Goal: Task Accomplishment & Management: Use online tool/utility

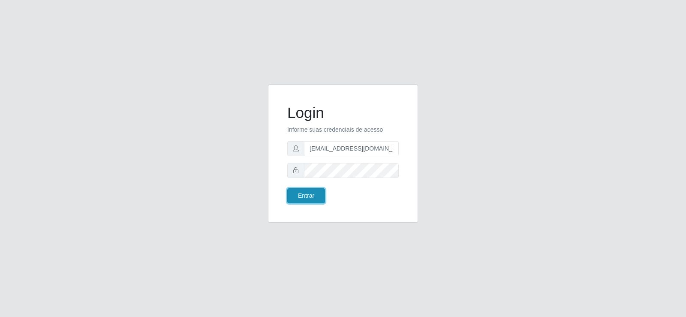
click at [312, 196] on button "Entrar" at bounding box center [306, 195] width 38 height 15
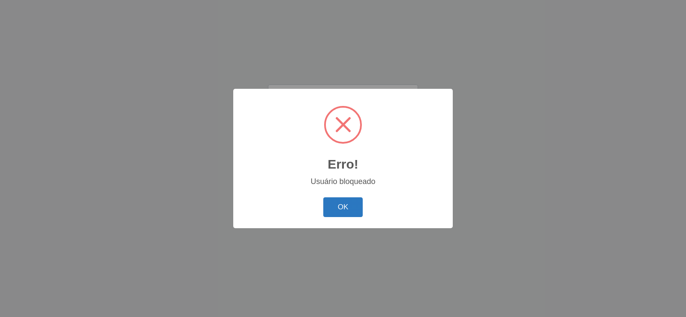
click at [344, 213] on button "OK" at bounding box center [343, 207] width 40 height 20
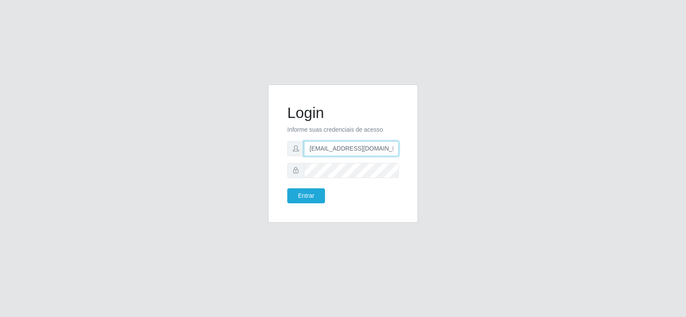
click at [345, 148] on input "[EMAIL_ADDRESS][DOMAIN_NAME]" at bounding box center [351, 148] width 95 height 15
click at [346, 147] on input "[EMAIL_ADDRESS][DOMAIN_NAME]" at bounding box center [351, 148] width 95 height 15
type input "[EMAIL_ADDRESS][DOMAIN_NAME]"
click at [342, 180] on form "Login Informe suas credenciais de acesso [EMAIL_ADDRESS][DOMAIN_NAME] Entrar" at bounding box center [342, 153] width 111 height 99
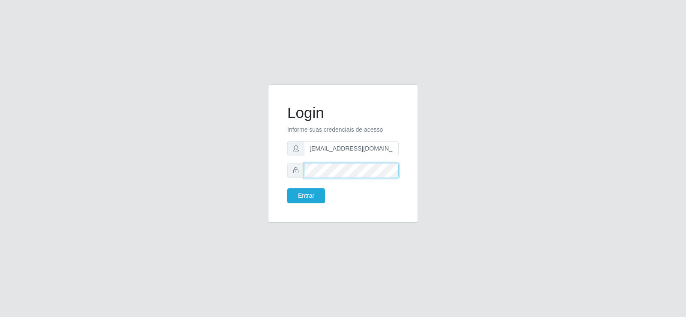
click at [258, 170] on div "Login Informe suas credenciais de acesso [EMAIL_ADDRESS][DOMAIN_NAME] Entrar" at bounding box center [343, 158] width 488 height 148
click at [306, 201] on button "Entrar" at bounding box center [306, 195] width 38 height 15
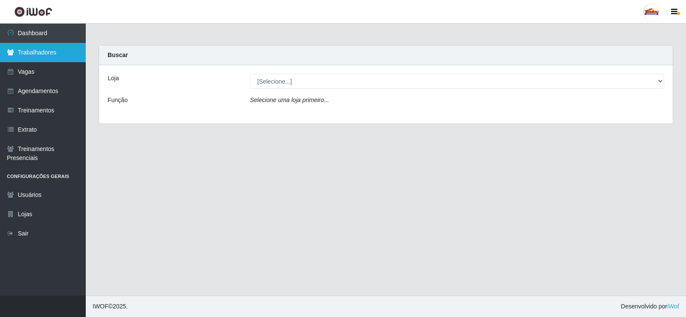
click at [39, 55] on link "Trabalhadores" at bounding box center [43, 52] width 86 height 19
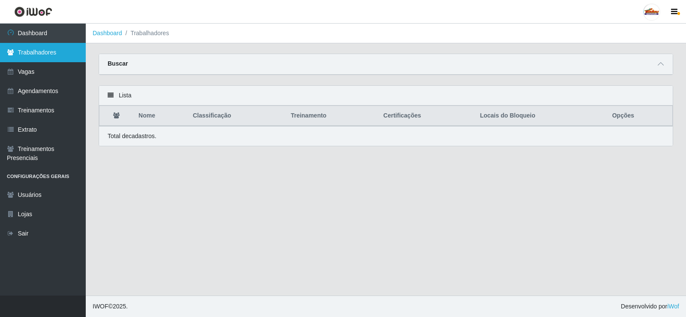
click at [45, 43] on link "Trabalhadores" at bounding box center [43, 52] width 86 height 19
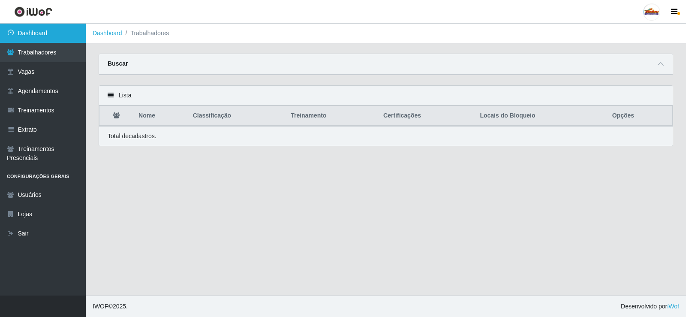
click at [44, 36] on link "Dashboard" at bounding box center [43, 33] width 86 height 19
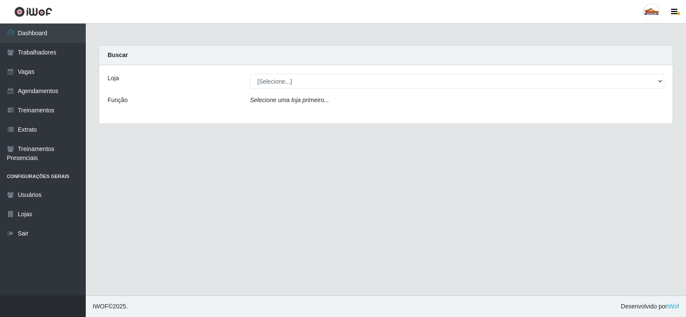
click at [262, 79] on select "[Selecione...] Supermercado Tadeu - [GEOGRAPHIC_DATA]" at bounding box center [457, 81] width 414 height 15
select select "195"
click at [250, 74] on select "[Selecione...] Supermercado Tadeu - [GEOGRAPHIC_DATA]" at bounding box center [457, 81] width 414 height 15
click at [273, 97] on icon "Carregando..." at bounding box center [268, 99] width 37 height 7
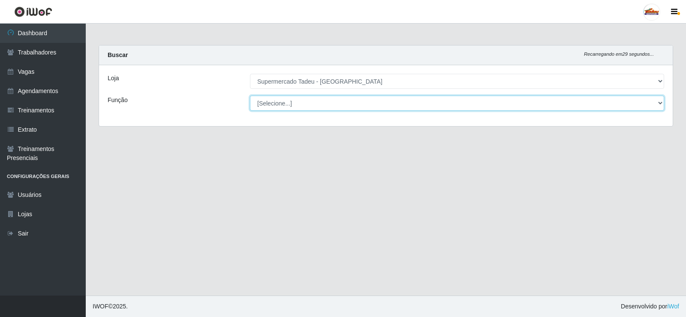
click at [284, 104] on select "[Selecione...] ASG ASG + ASG ++ Auxiliar de Estacionamento Auxiliar de Estacion…" at bounding box center [457, 103] width 414 height 15
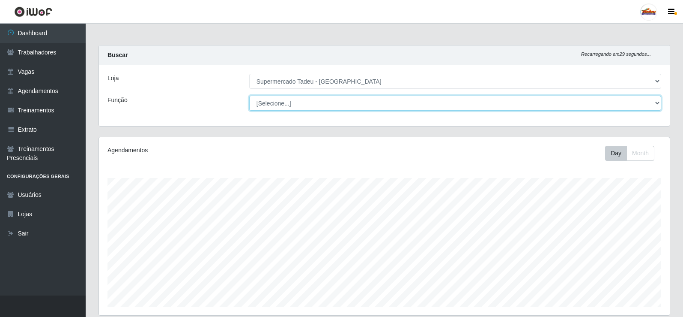
click at [284, 104] on select "[Selecione...] ASG ASG + ASG ++ Auxiliar de Estacionamento Auxiliar de Estacion…" at bounding box center [455, 103] width 412 height 15
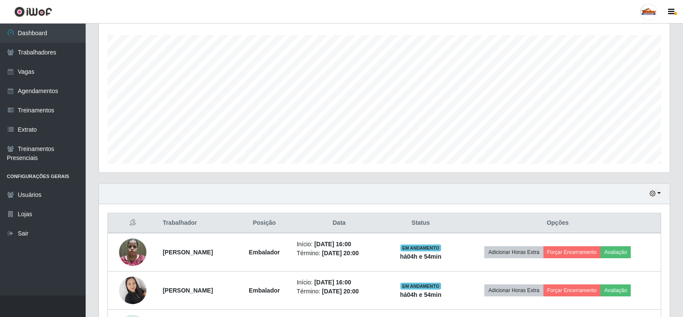
scroll to position [252, 0]
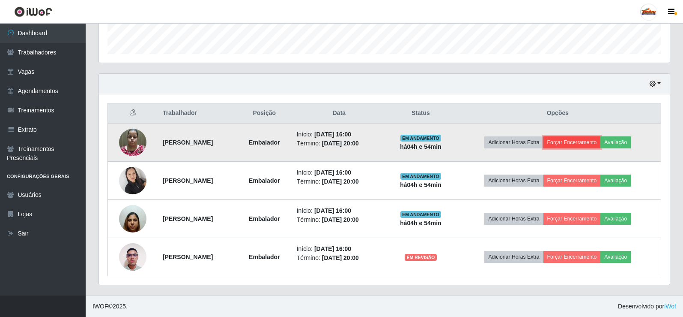
click at [581, 143] on button "Forçar Encerramento" at bounding box center [572, 142] width 57 height 12
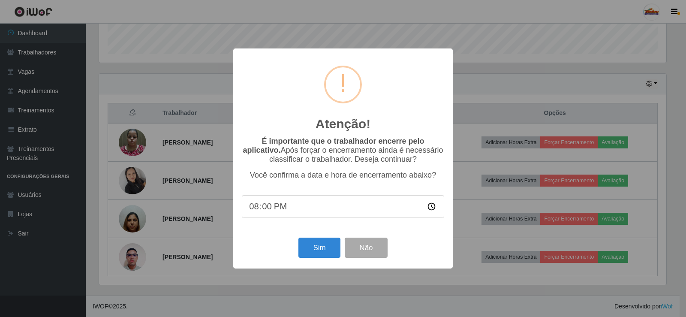
drag, startPoint x: 270, startPoint y: 216, endPoint x: 265, endPoint y: 214, distance: 4.8
click at [269, 216] on input "20:00" at bounding box center [343, 206] width 202 height 23
click at [265, 214] on input "20:00" at bounding box center [343, 206] width 202 height 23
type input "20:52"
click at [317, 249] on button "Sim" at bounding box center [319, 247] width 42 height 20
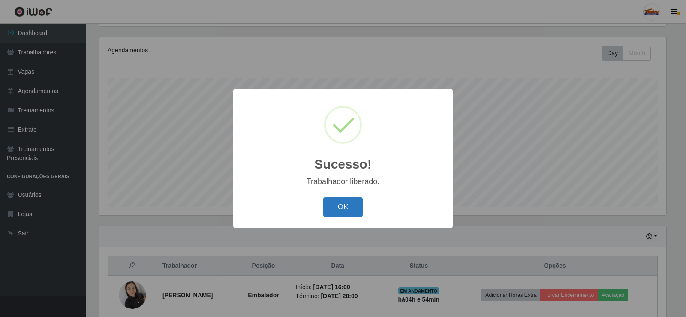
click at [348, 208] on button "OK" at bounding box center [343, 207] width 40 height 20
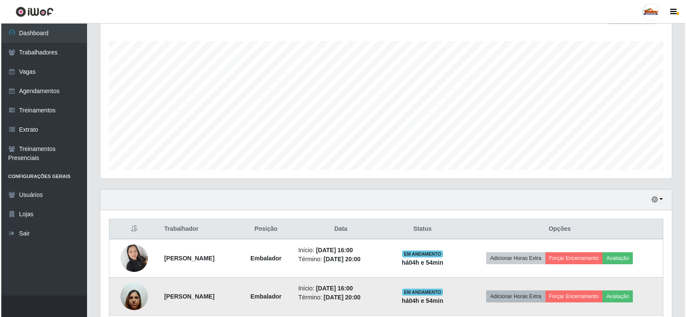
scroll to position [214, 0]
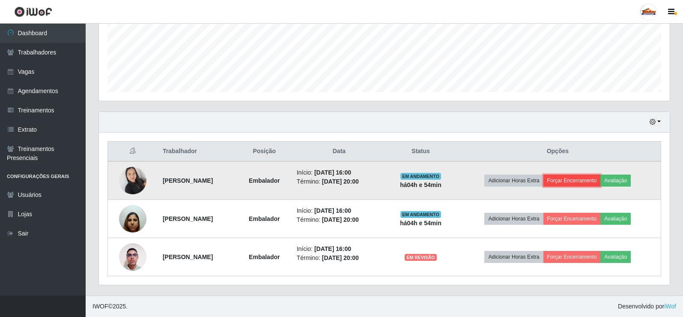
click at [577, 179] on button "Forçar Encerramento" at bounding box center [572, 180] width 57 height 12
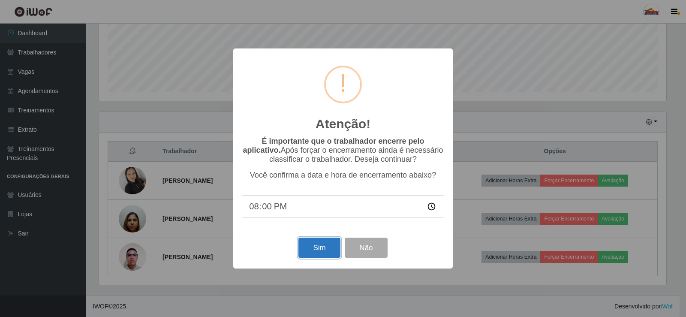
click at [315, 249] on button "Sim" at bounding box center [319, 247] width 42 height 20
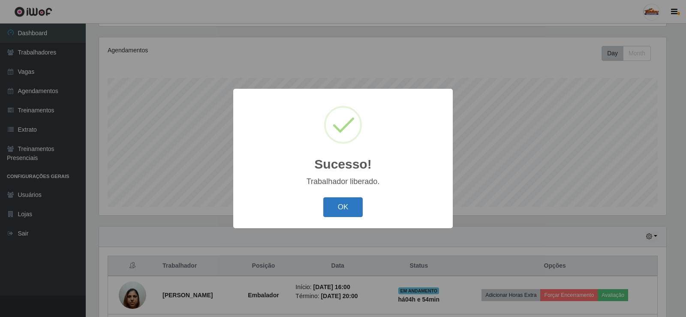
click at [345, 202] on button "OK" at bounding box center [343, 207] width 40 height 20
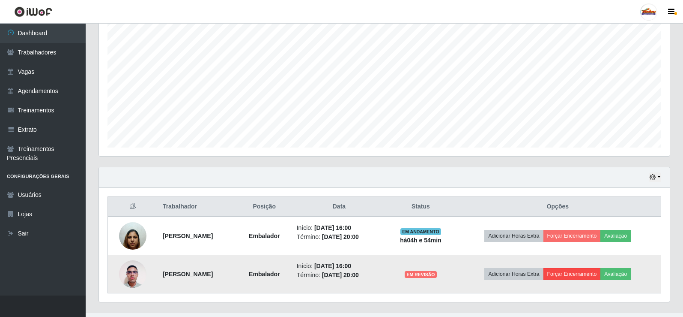
scroll to position [176, 0]
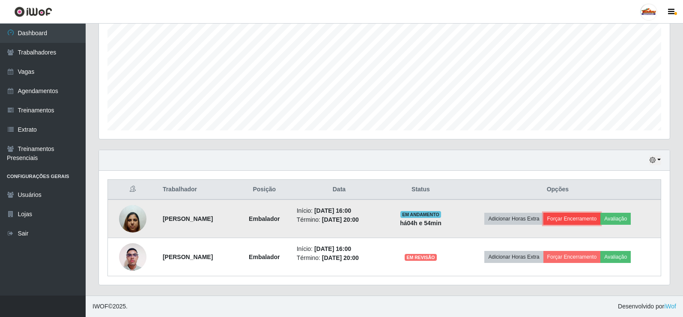
click at [576, 221] on button "Forçar Encerramento" at bounding box center [572, 219] width 57 height 12
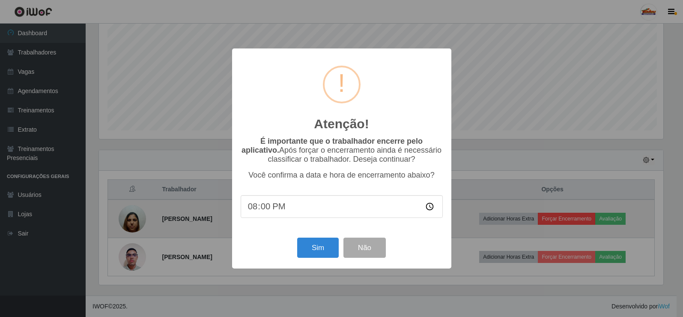
scroll to position [178, 567]
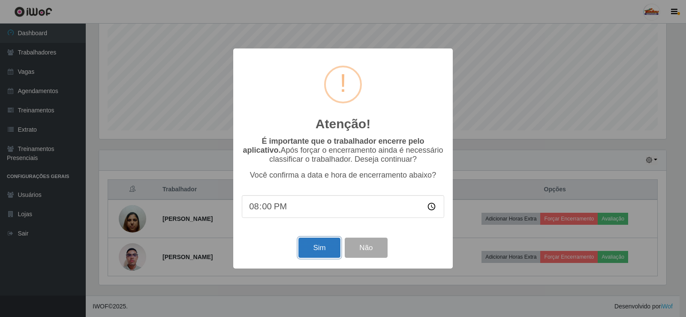
click at [318, 252] on button "Sim" at bounding box center [319, 247] width 42 height 20
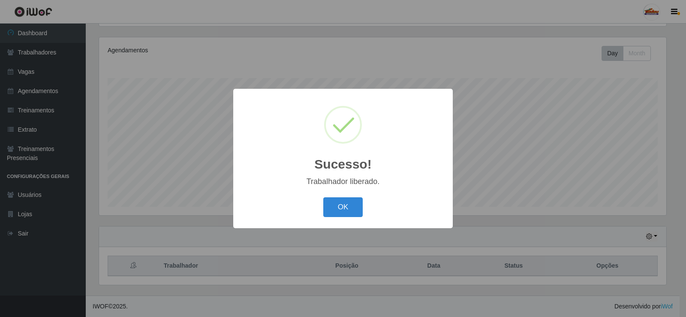
scroll to position [0, 0]
click at [338, 210] on button "OK" at bounding box center [343, 207] width 40 height 20
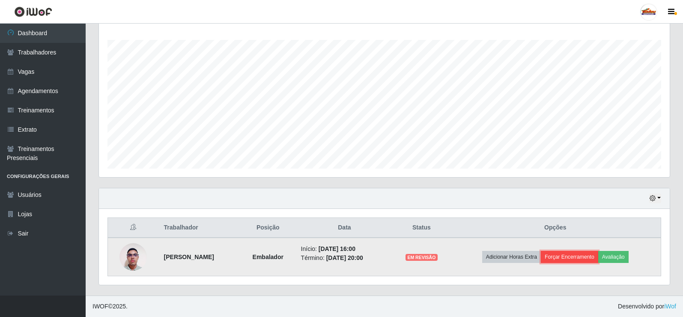
click at [575, 256] on button "Forçar Encerramento" at bounding box center [569, 257] width 57 height 12
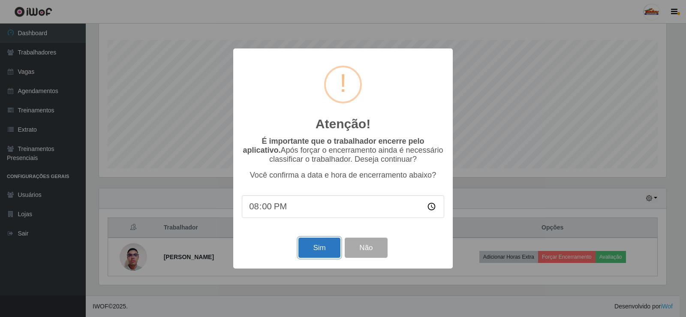
click at [308, 246] on button "Sim" at bounding box center [319, 247] width 42 height 20
